Goal: Transaction & Acquisition: Purchase product/service

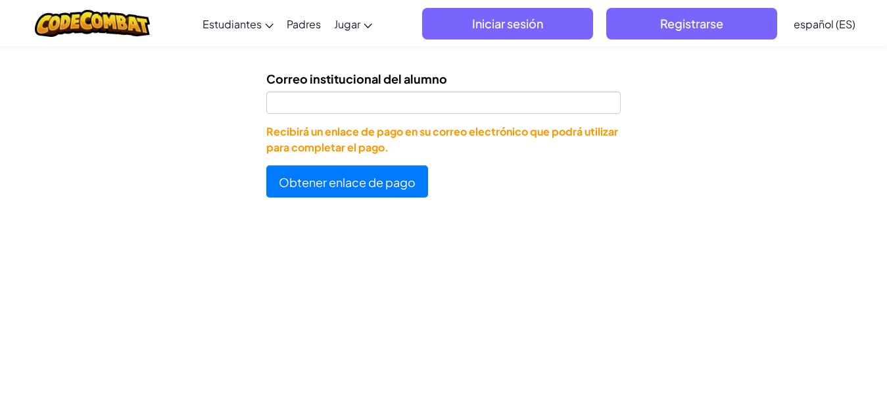
scroll to position [421, 0]
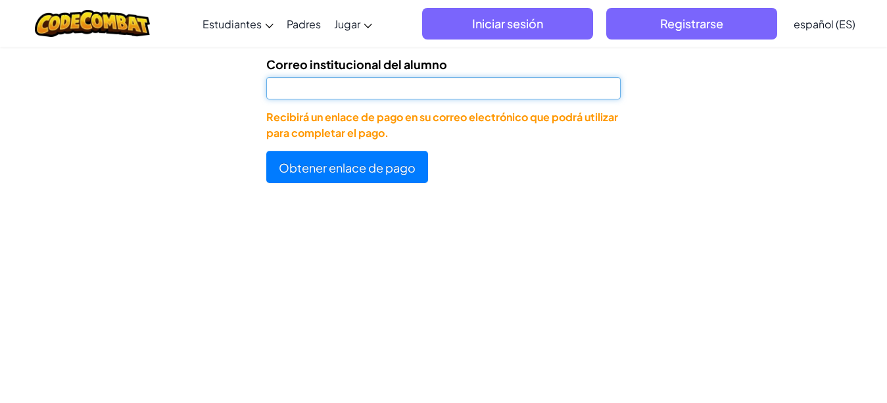
click at [482, 81] on input "Correo institucional del alumno" at bounding box center [443, 88] width 355 height 22
click at [282, 86] on input "[EMAIL_ADDRESS][DOMAIN_NAME]" at bounding box center [443, 88] width 355 height 22
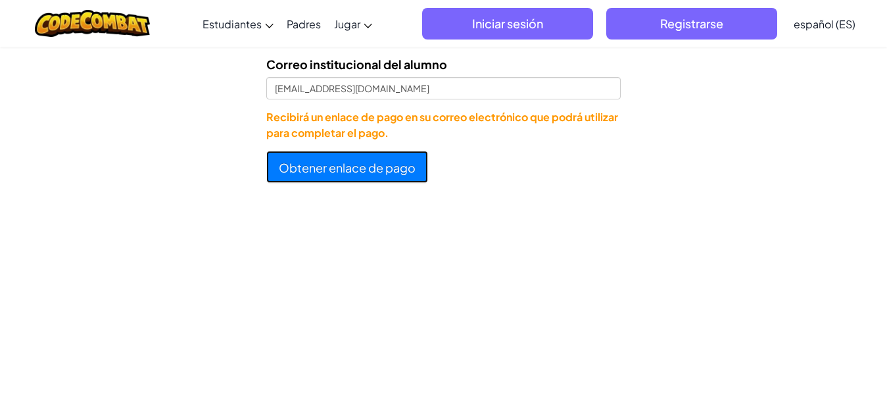
click at [306, 161] on font "Obtener enlace de pago" at bounding box center [347, 167] width 137 height 15
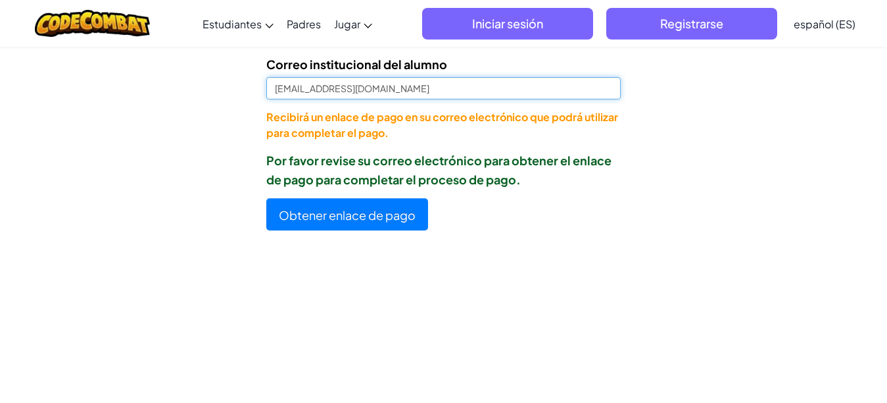
click at [278, 86] on input "[EMAIL_ADDRESS][DOMAIN_NAME]" at bounding box center [443, 88] width 355 height 22
type input "[EMAIL_ADDRESS][DOMAIN_NAME]"
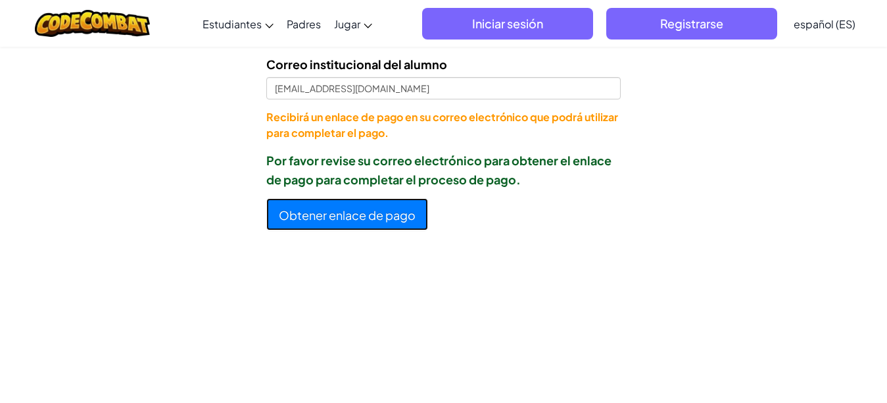
click at [310, 218] on font "Obtener enlace de pago" at bounding box center [347, 214] width 137 height 15
